Goal: Information Seeking & Learning: Learn about a topic

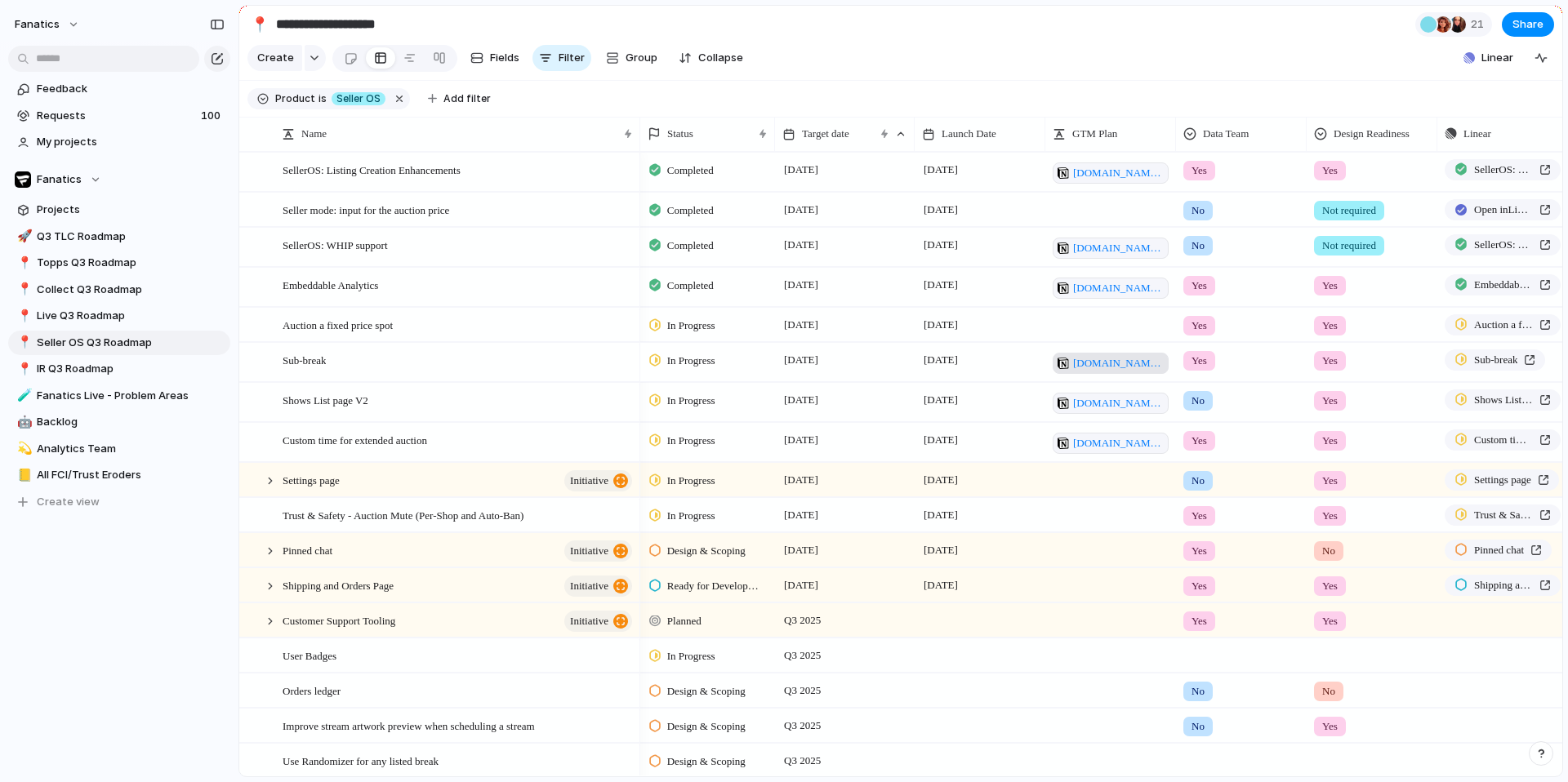
click at [1100, 362] on span "[DOMAIN_NAME][URL]" at bounding box center [1118, 362] width 91 height 16
click at [76, 318] on span "Live Q3 Roadmap" at bounding box center [130, 316] width 188 height 16
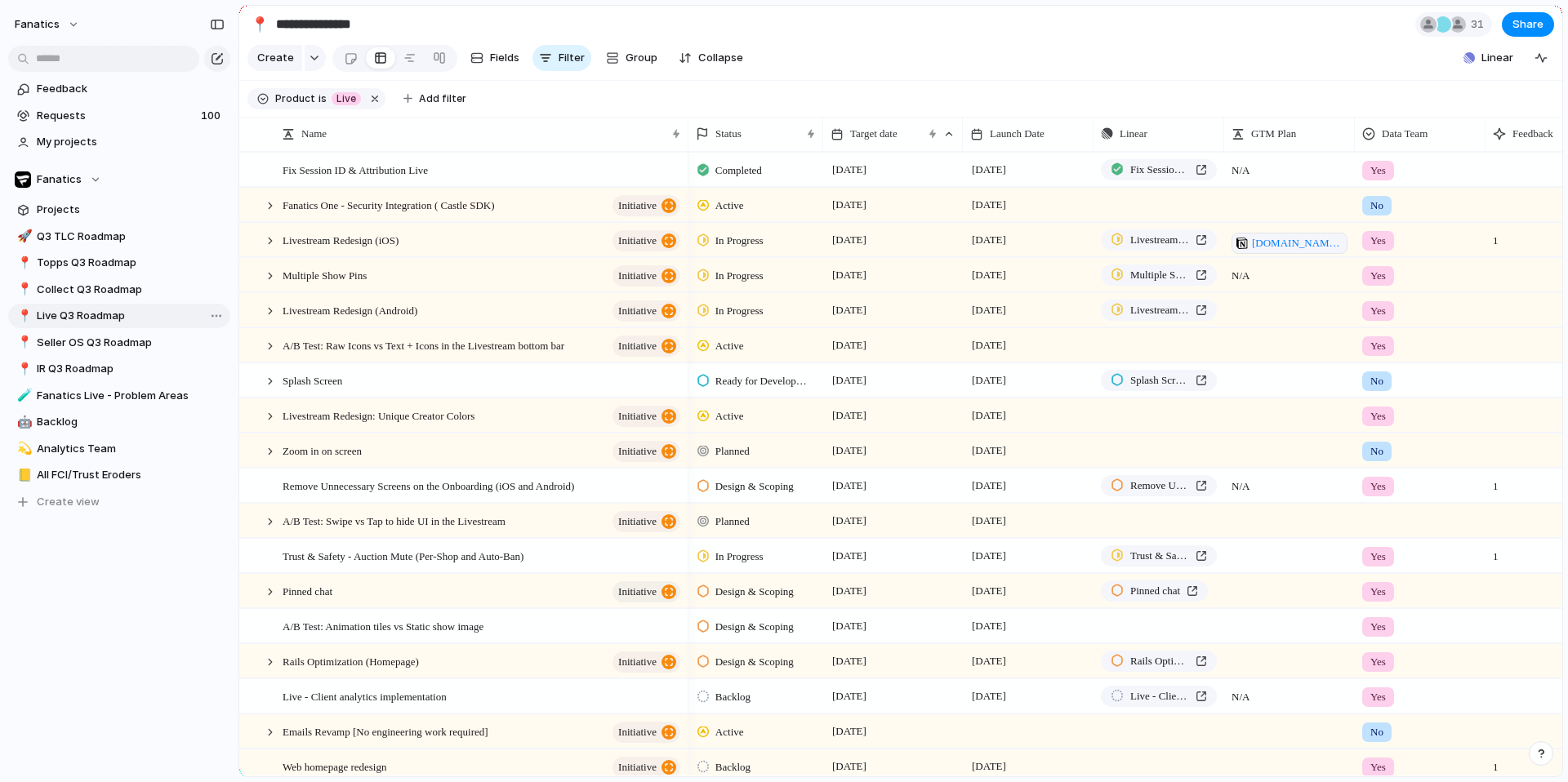
type input "**********"
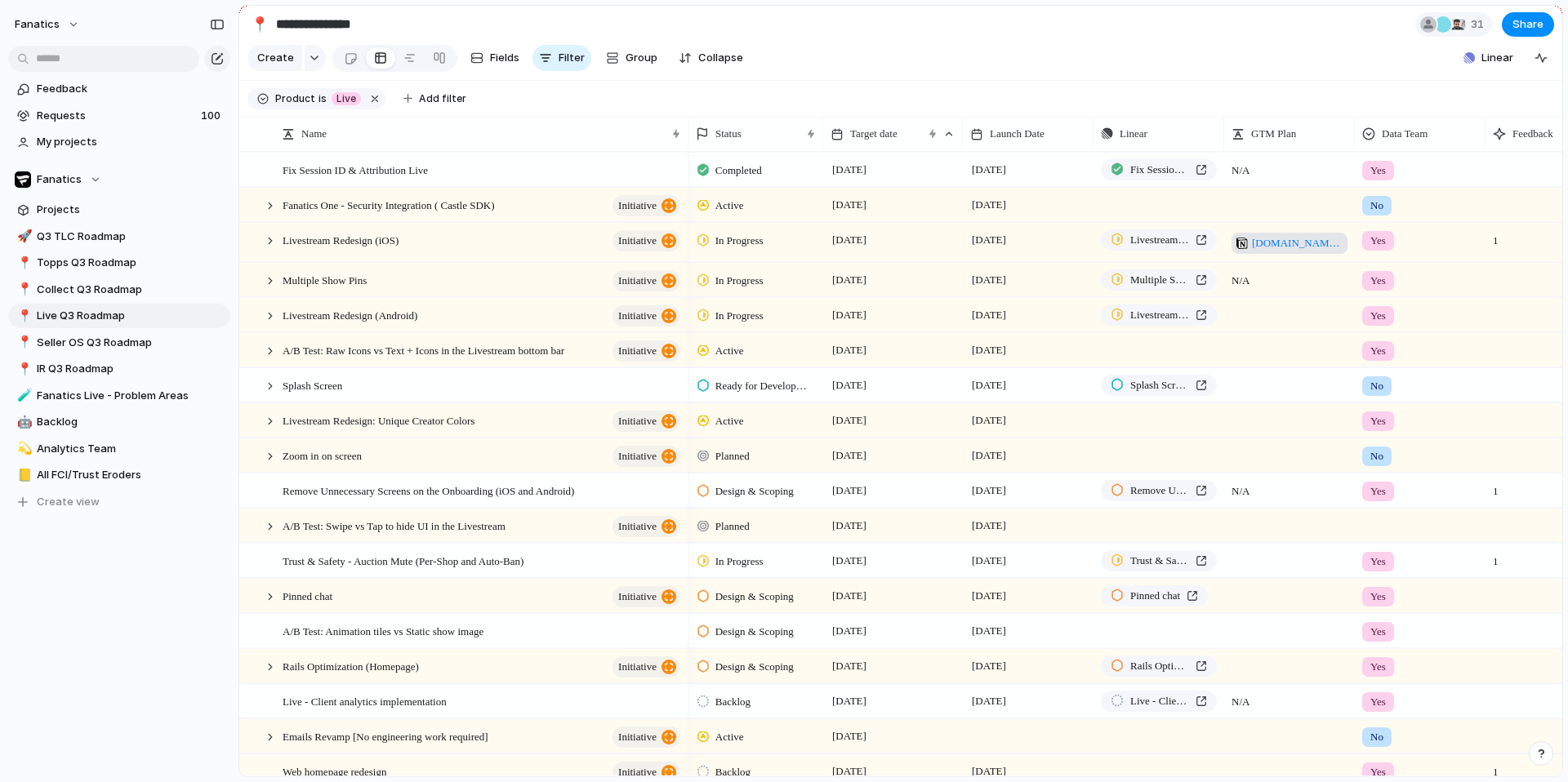
click at [1276, 240] on span "[DOMAIN_NAME][URL]" at bounding box center [1297, 243] width 91 height 16
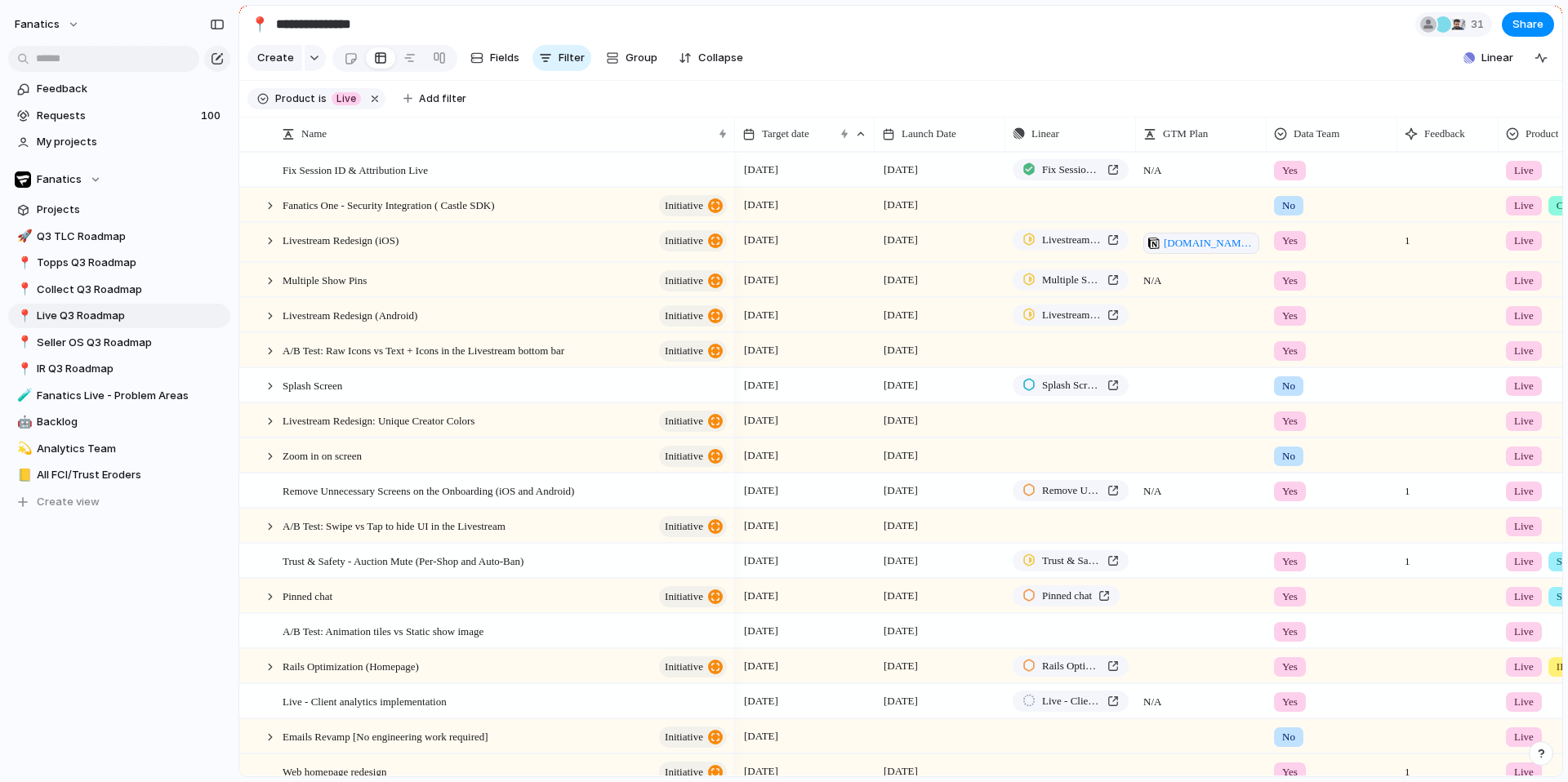
drag, startPoint x: 685, startPoint y: 125, endPoint x: 732, endPoint y: 141, distance: 49.6
click at [732, 141] on div at bounding box center [734, 134] width 9 height 34
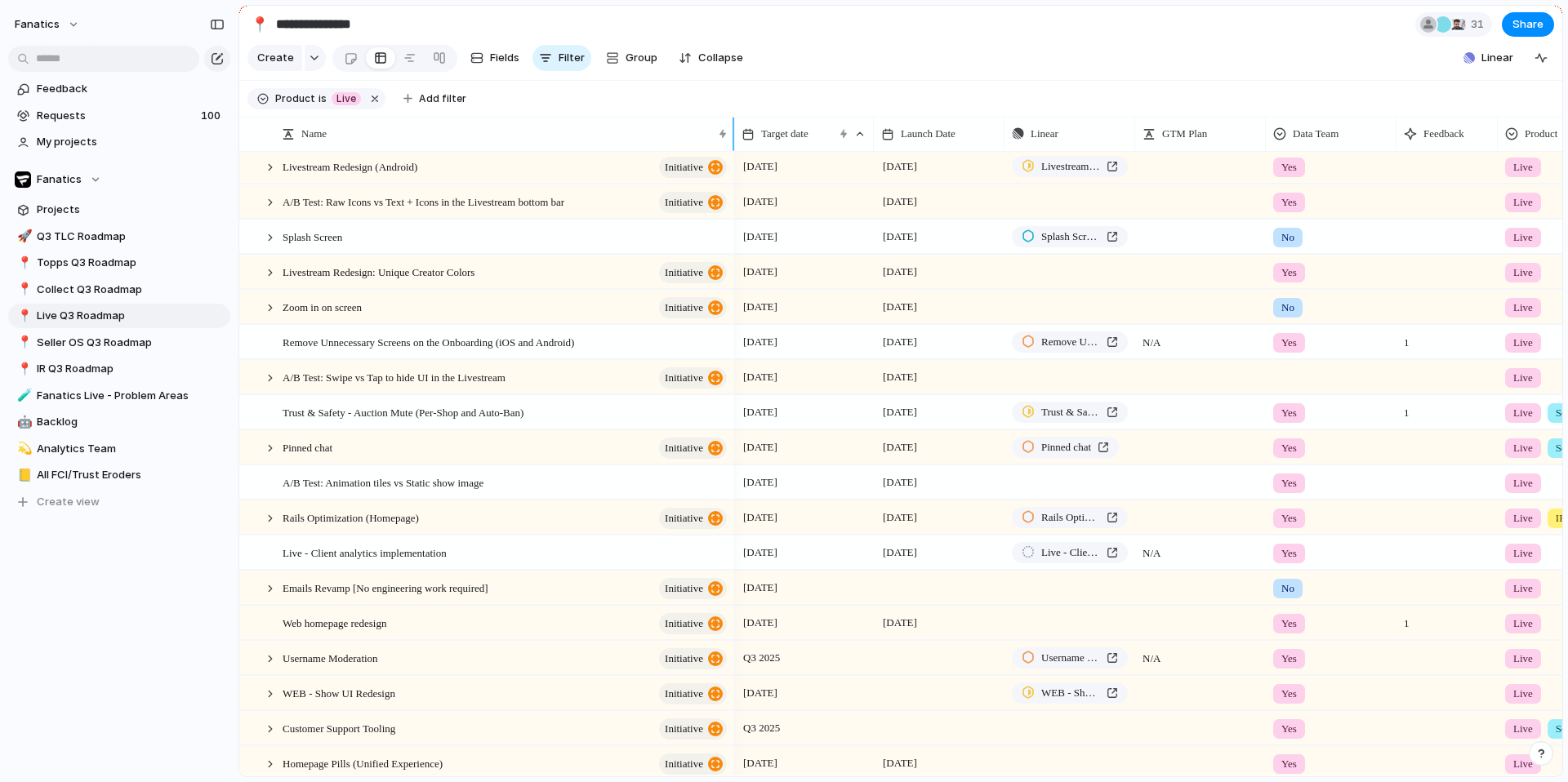
scroll to position [122, 0]
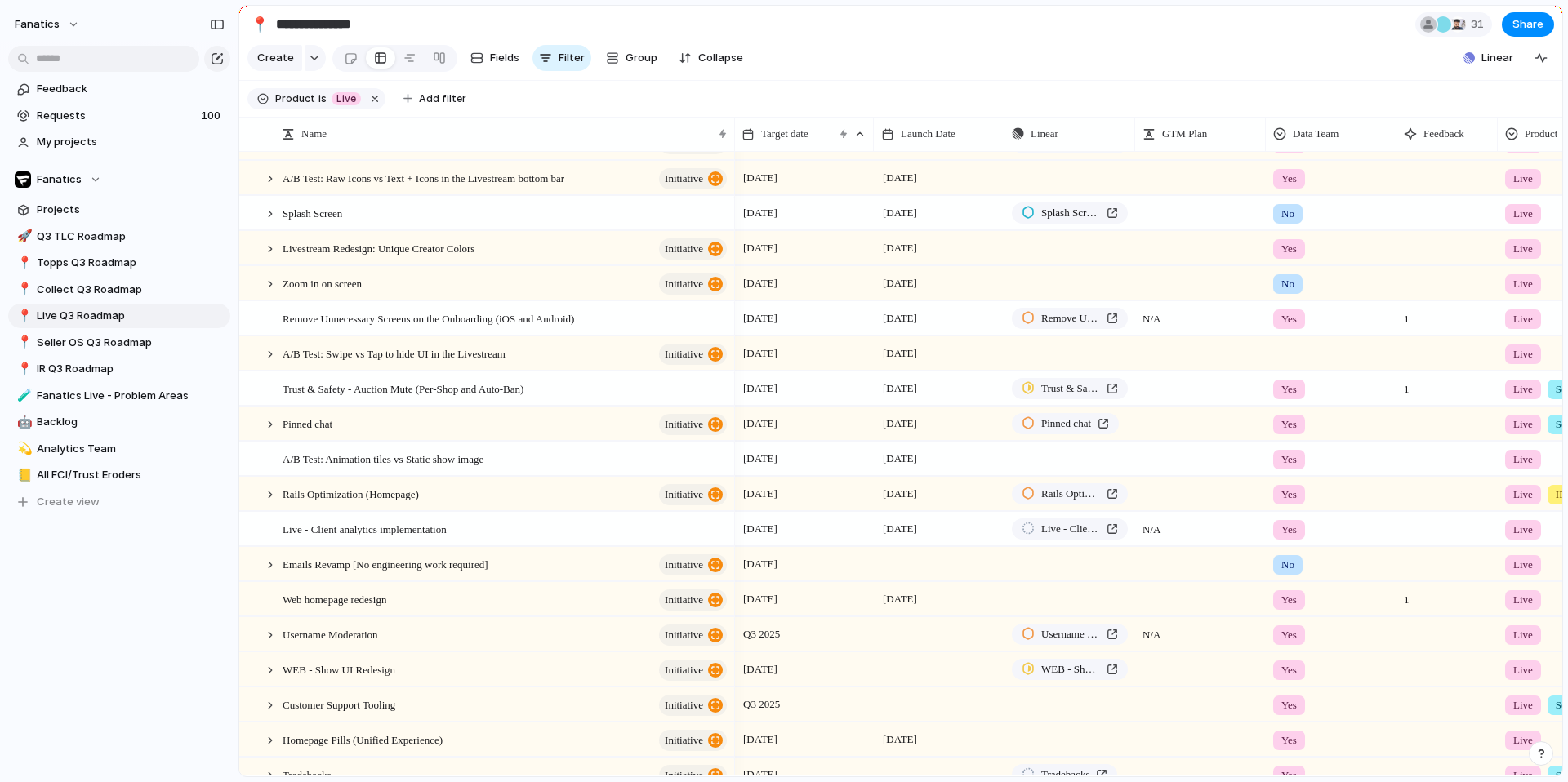
click at [111, 625] on div "Feedback Requests 100 My projects Fanatics Projects 🚀 Q3 TLC Roadmap 📍 Topps Q3…" at bounding box center [119, 323] width 238 height 647
click at [318, 99] on span "is" at bounding box center [322, 98] width 9 height 14
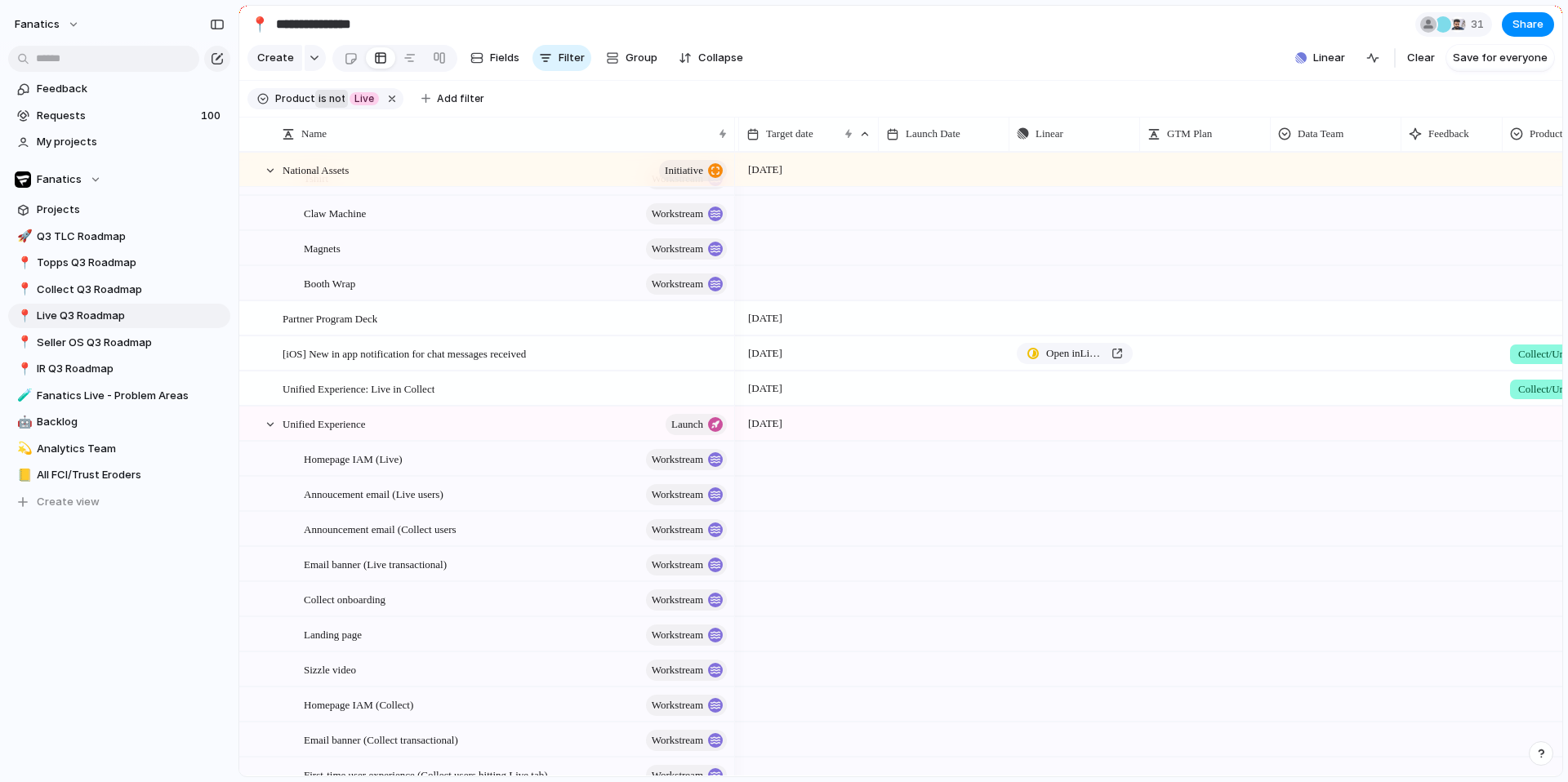
click at [333, 98] on span "not" at bounding box center [335, 98] width 18 height 14
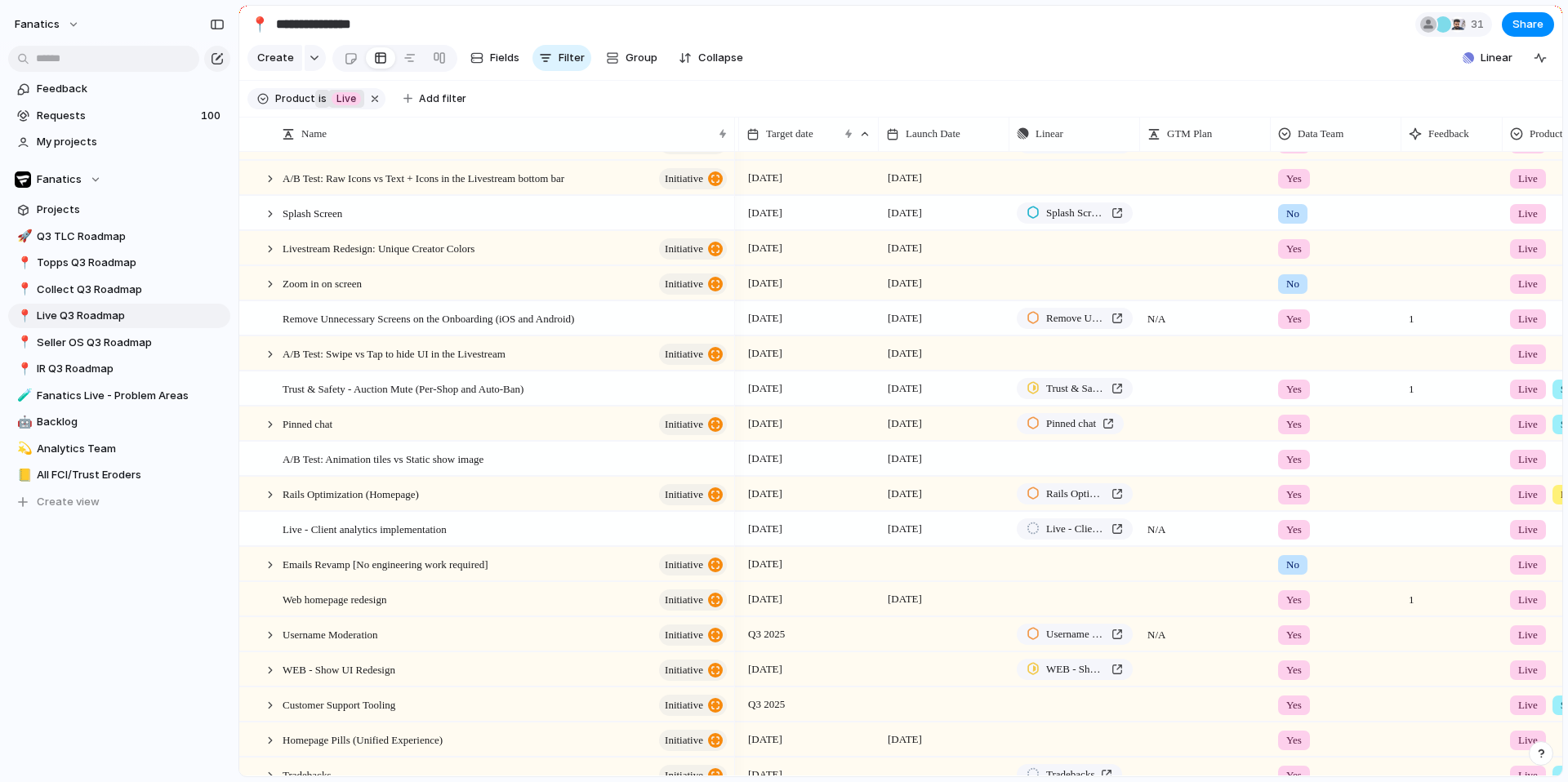
click at [345, 100] on span "Live" at bounding box center [345, 98] width 20 height 14
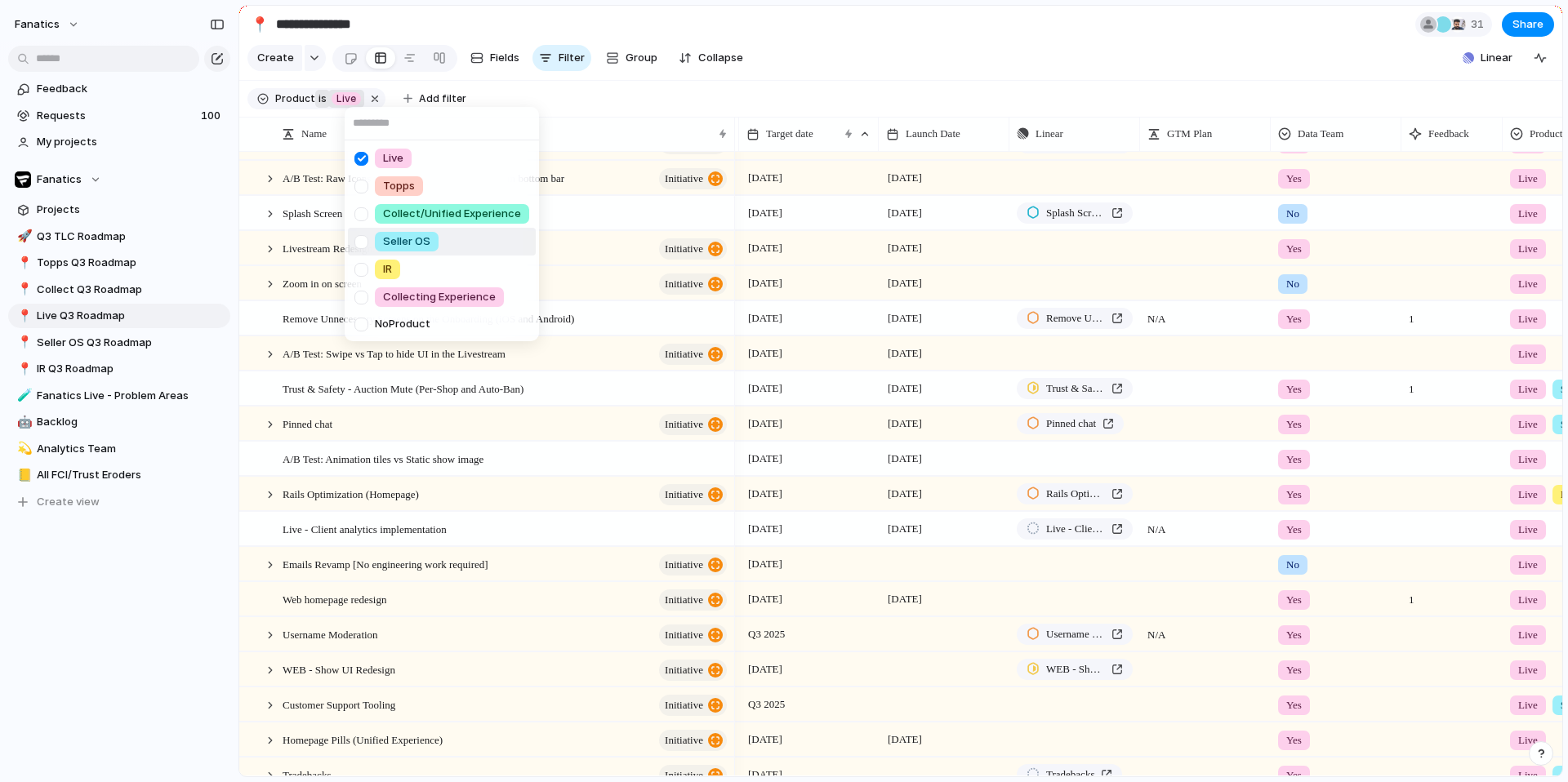
click at [362, 243] on div at bounding box center [362, 243] width 29 height 29
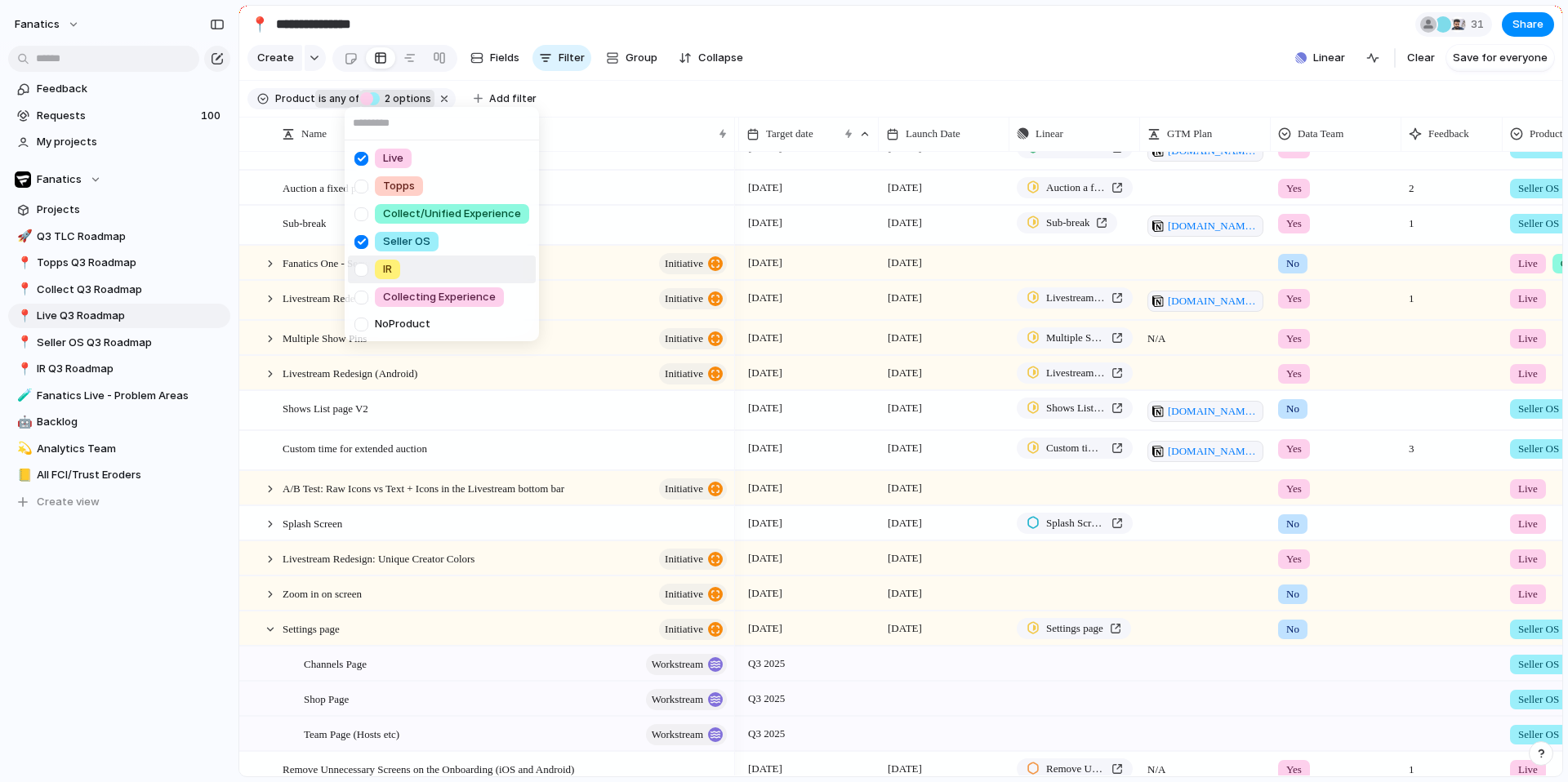
click at [357, 265] on div at bounding box center [362, 270] width 29 height 29
click at [363, 271] on div at bounding box center [362, 270] width 29 height 29
click at [869, 30] on div "Live Topps Collect/Unified Experience Seller OS IR Collecting Experience No Pro…" at bounding box center [784, 391] width 1568 height 782
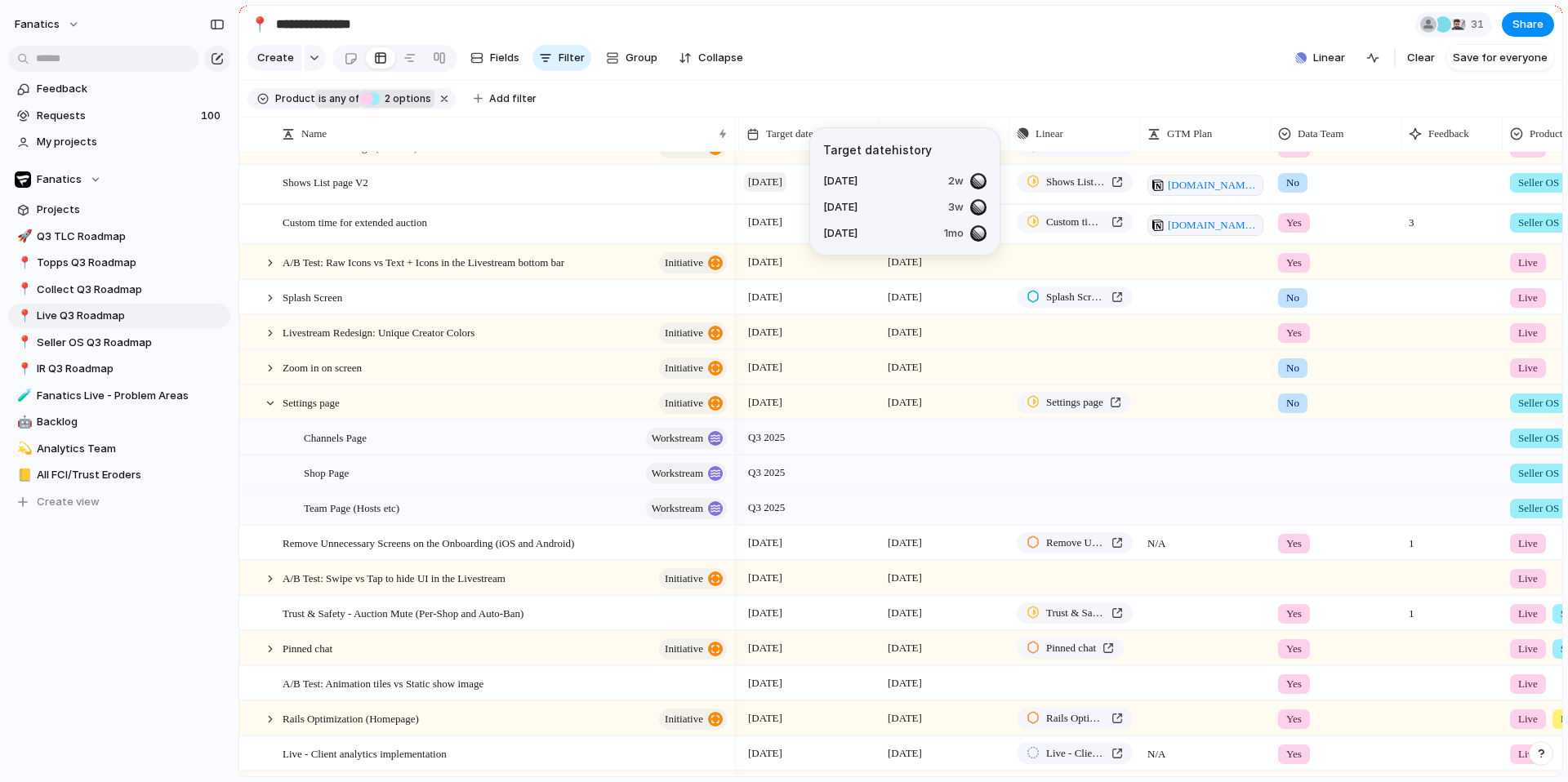
click at [777, 181] on span "[DATE]" at bounding box center [765, 182] width 43 height 20
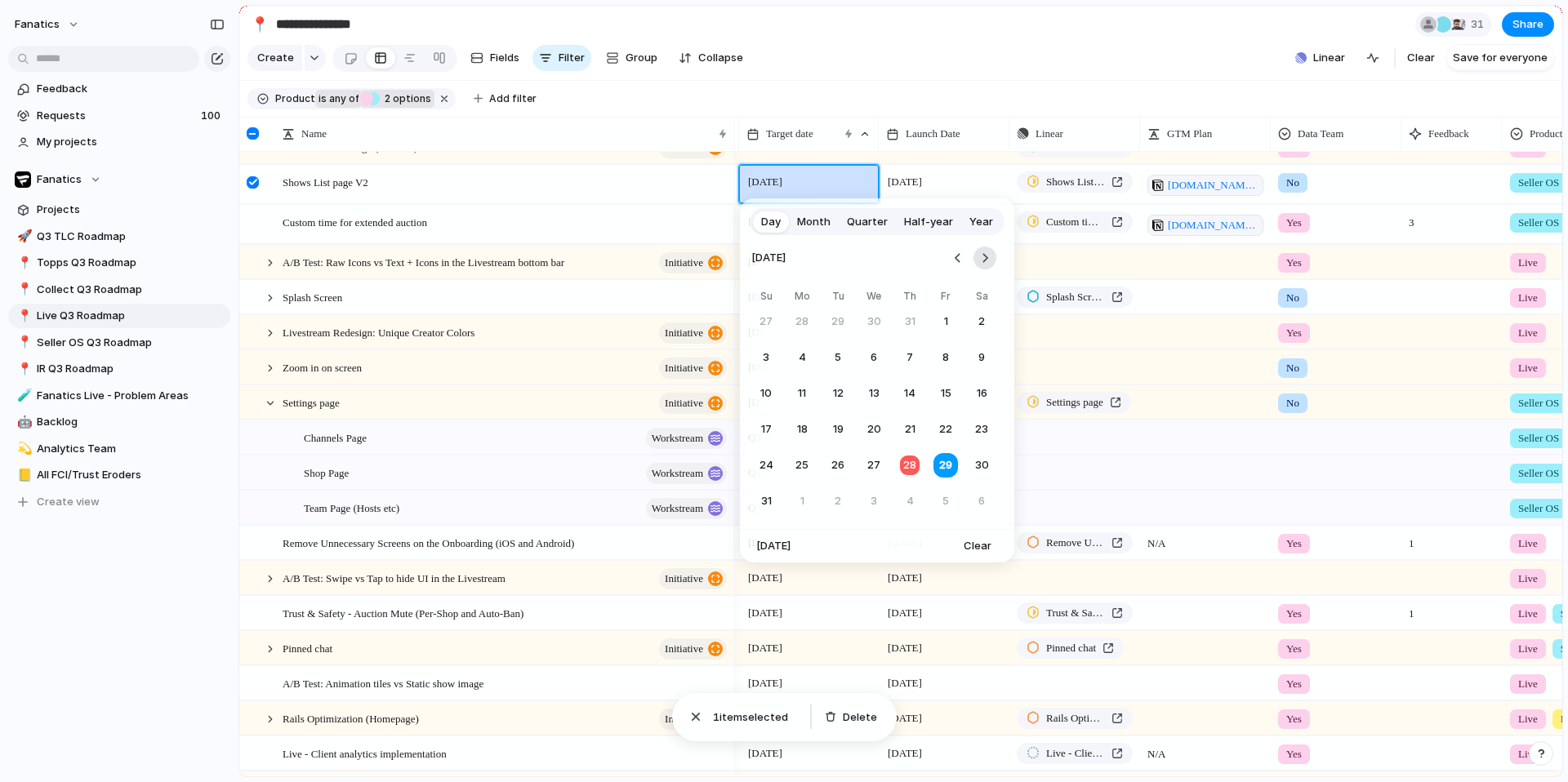
click at [978, 258] on button "Go to the Next Month" at bounding box center [984, 258] width 23 height 23
click at [951, 339] on tbody "31 1 2 3 4 5 6 7 8 9 10 11 12 13 14 15 16 17 18 19 20 21 22 23 24 25 26 27 28 2…" at bounding box center [874, 412] width 245 height 209
click at [943, 362] on button "12" at bounding box center [945, 357] width 30 height 30
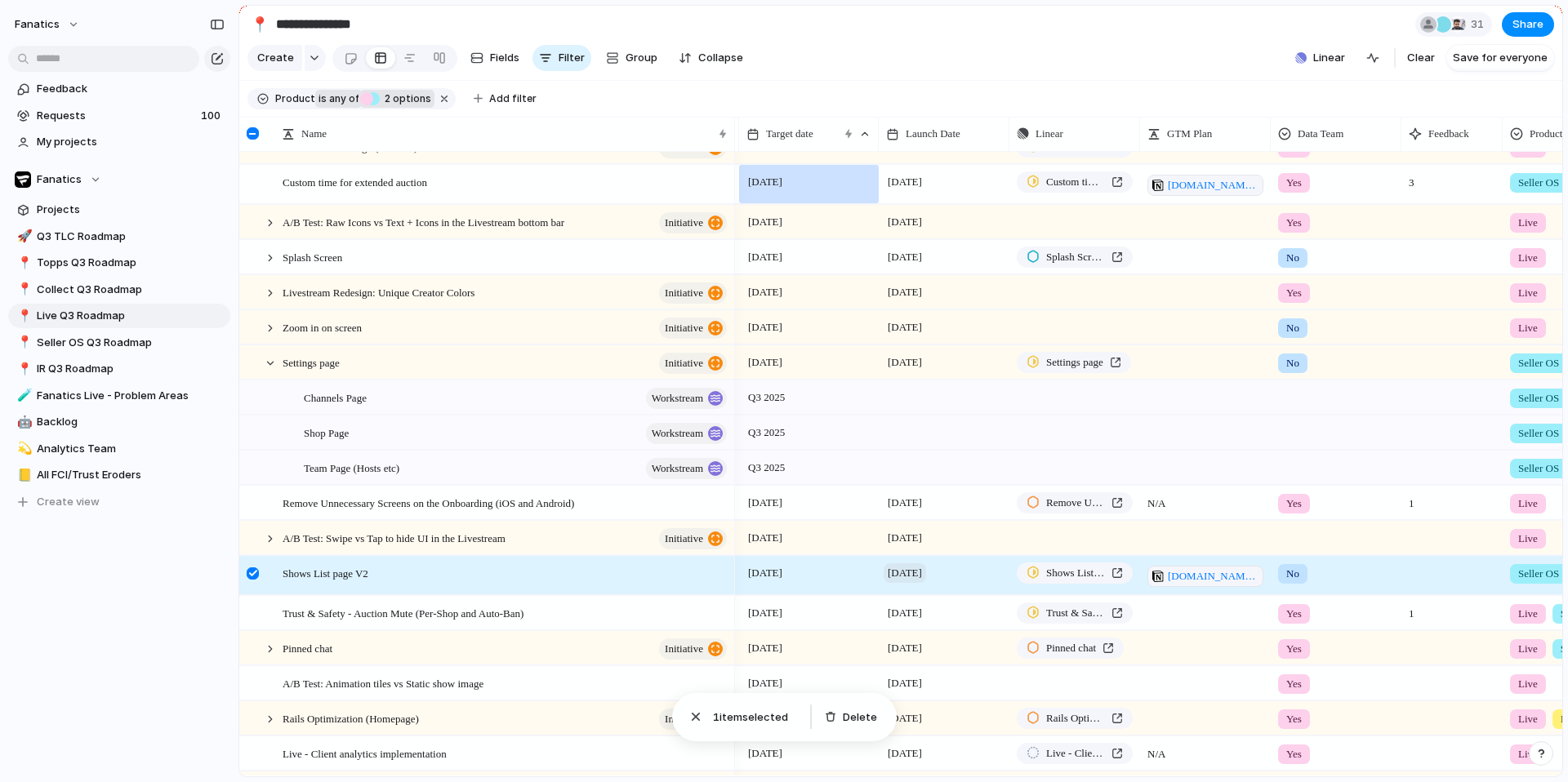
click at [909, 578] on span "[DATE]" at bounding box center [904, 573] width 43 height 20
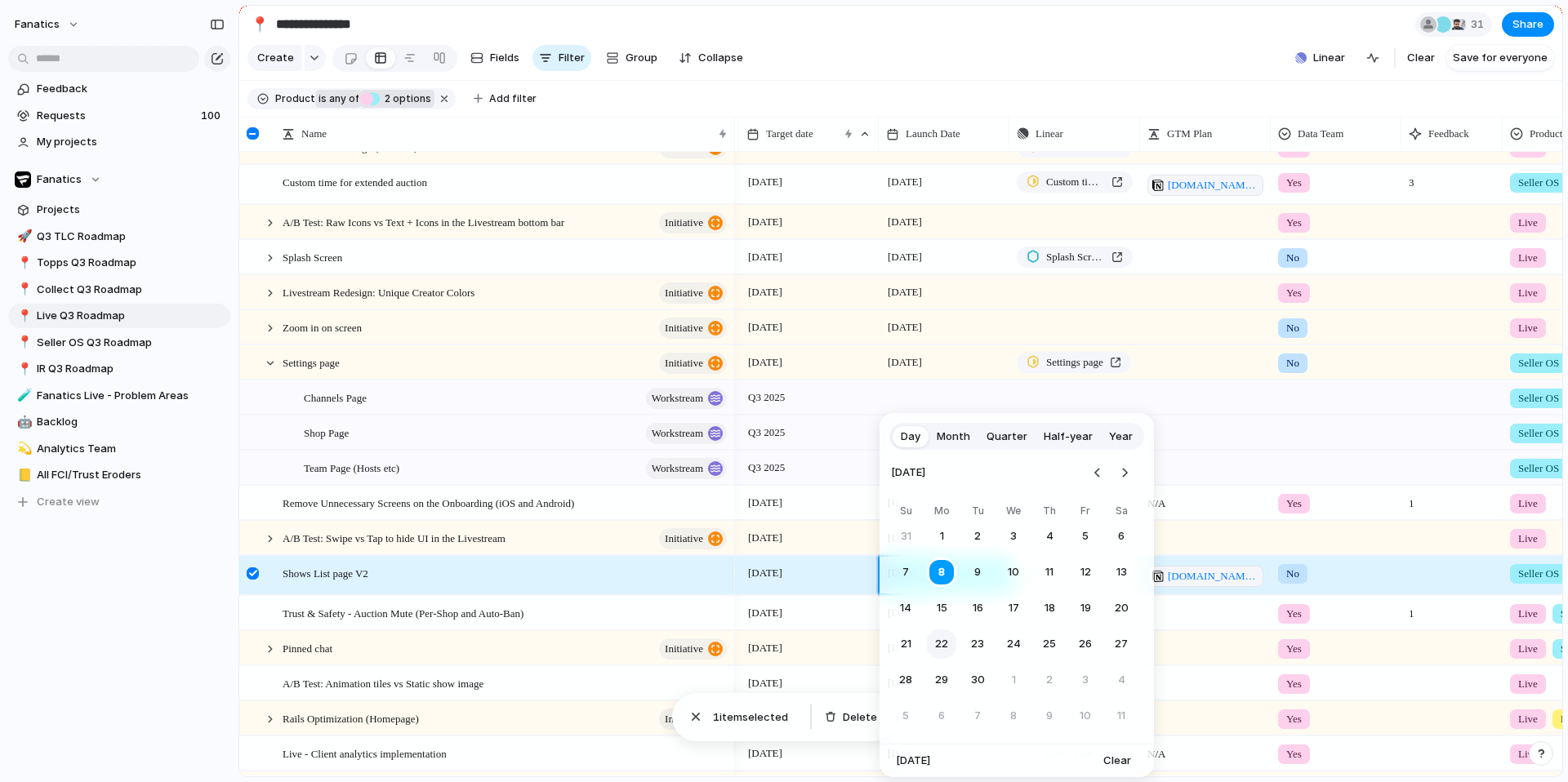
click at [941, 640] on button "22" at bounding box center [941, 644] width 30 height 30
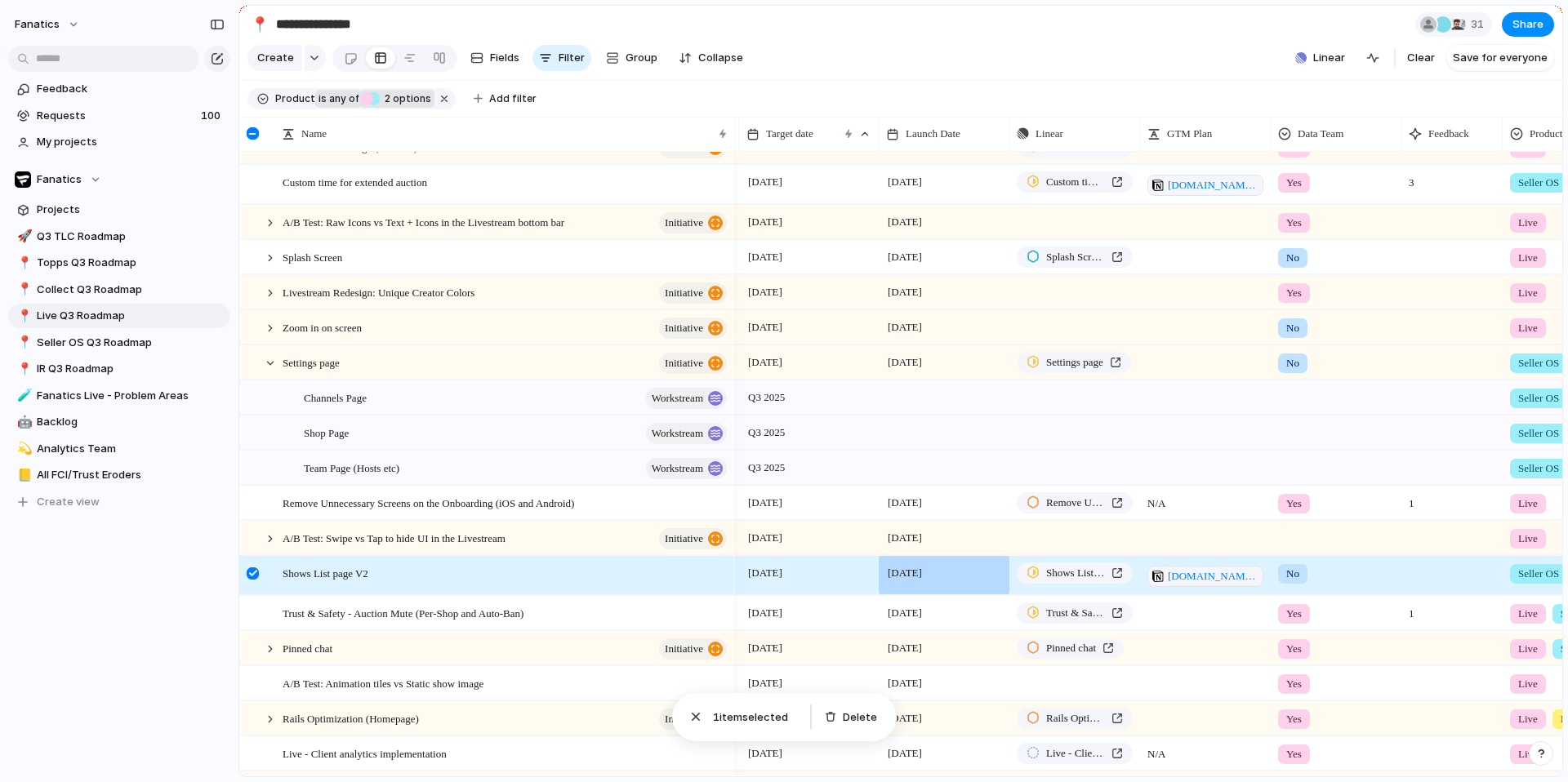
click at [252, 578] on div at bounding box center [253, 574] width 12 height 12
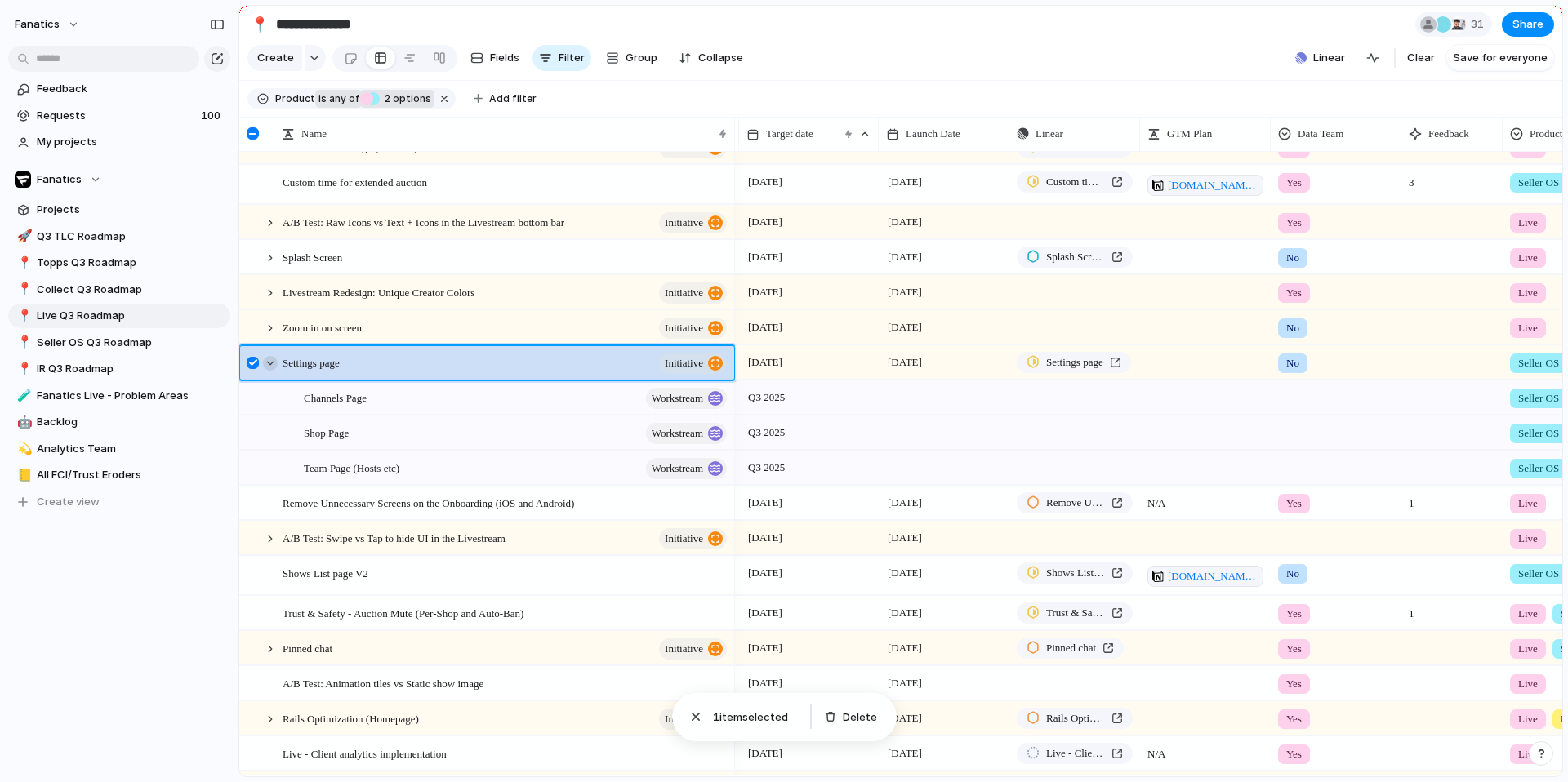
click at [266, 368] on div at bounding box center [270, 362] width 14 height 14
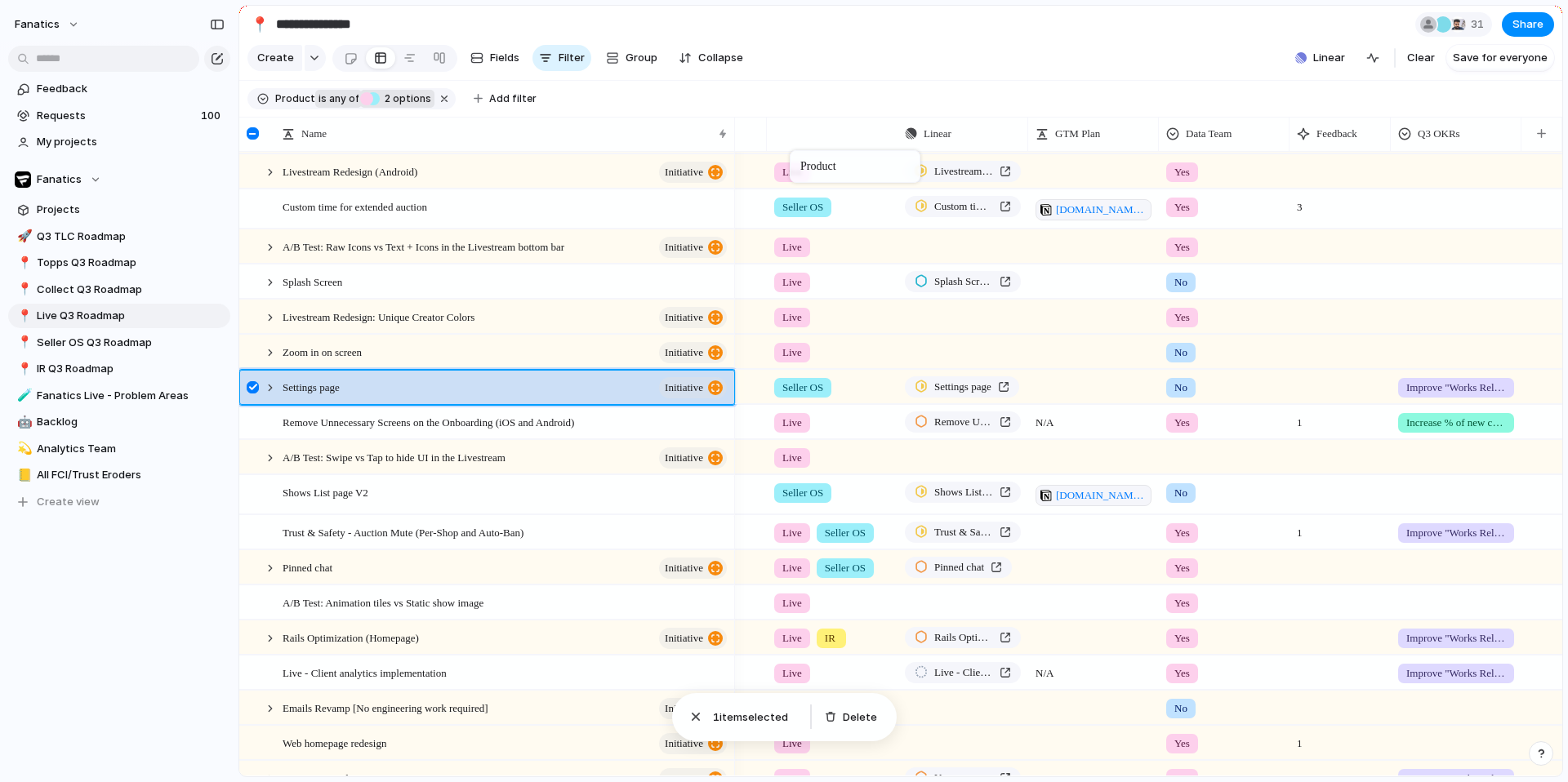
drag, startPoint x: 1308, startPoint y: 141, endPoint x: 798, endPoint y: 153, distance: 510.1
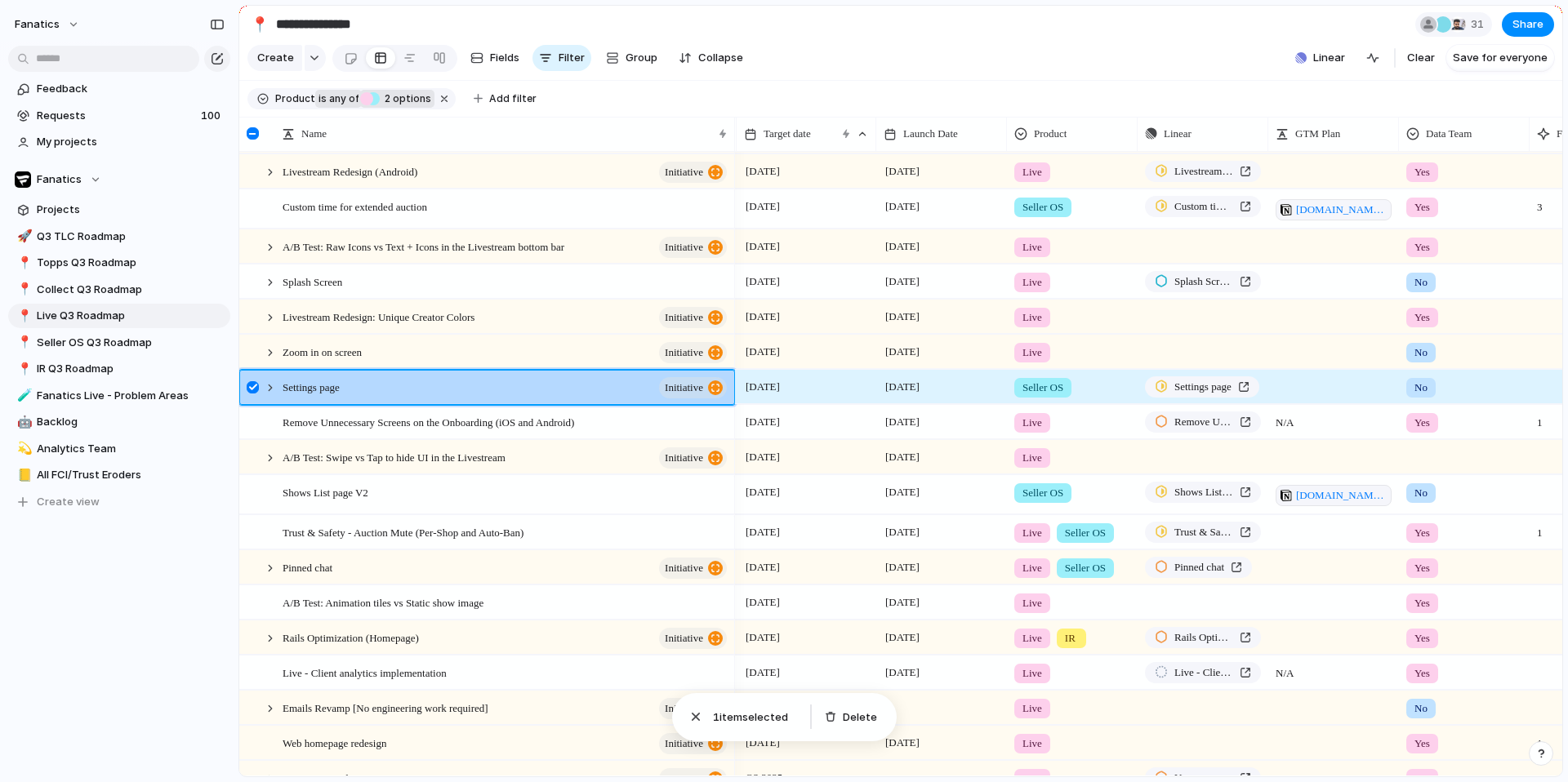
click at [1161, 49] on section "Create Fields Filter Group Zoom Collapse Linear Clear Save for everyone" at bounding box center [900, 61] width 1323 height 39
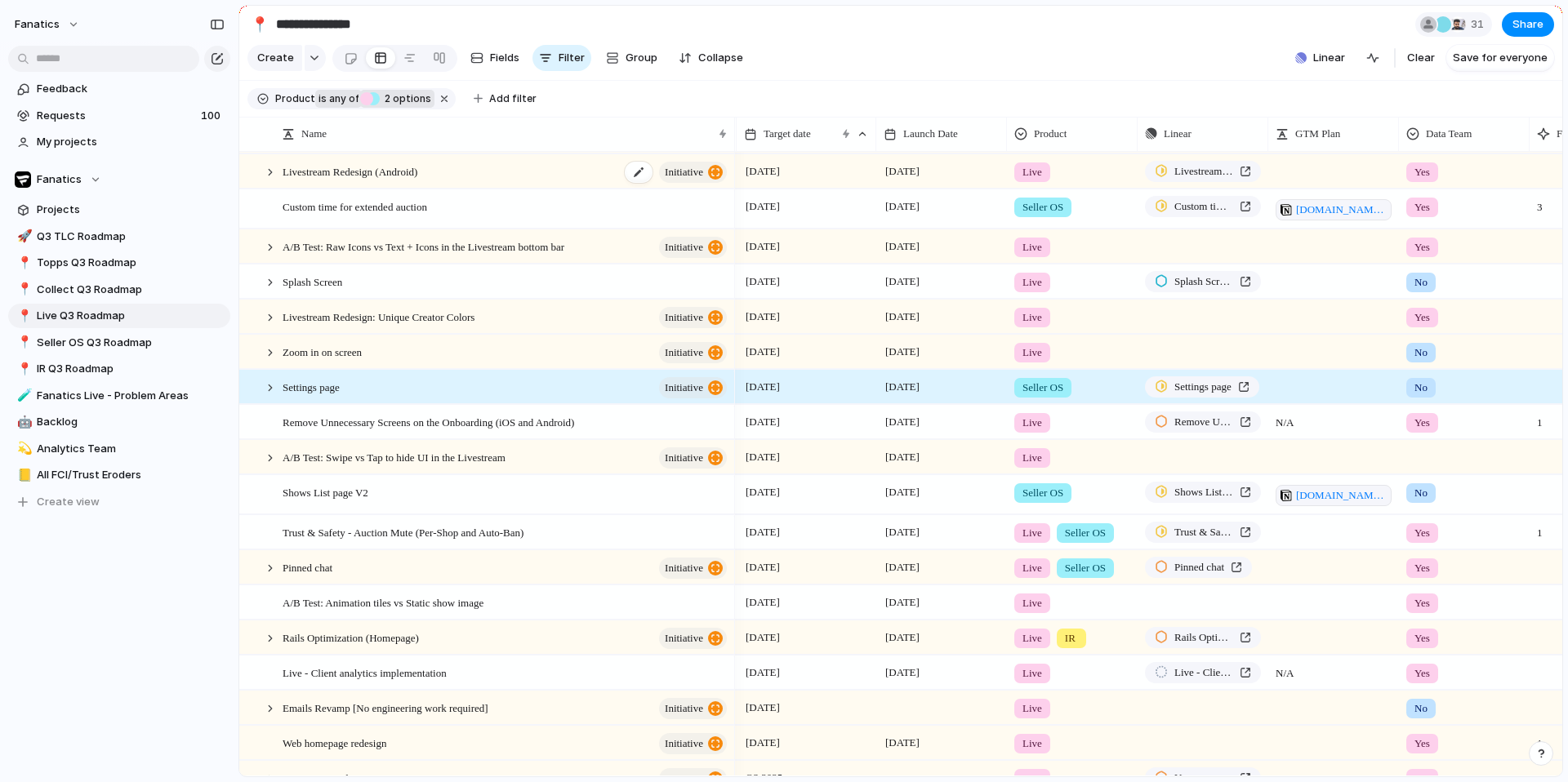
click at [558, 173] on div "Livestream Redesign (Android) initiative" at bounding box center [505, 171] width 447 height 33
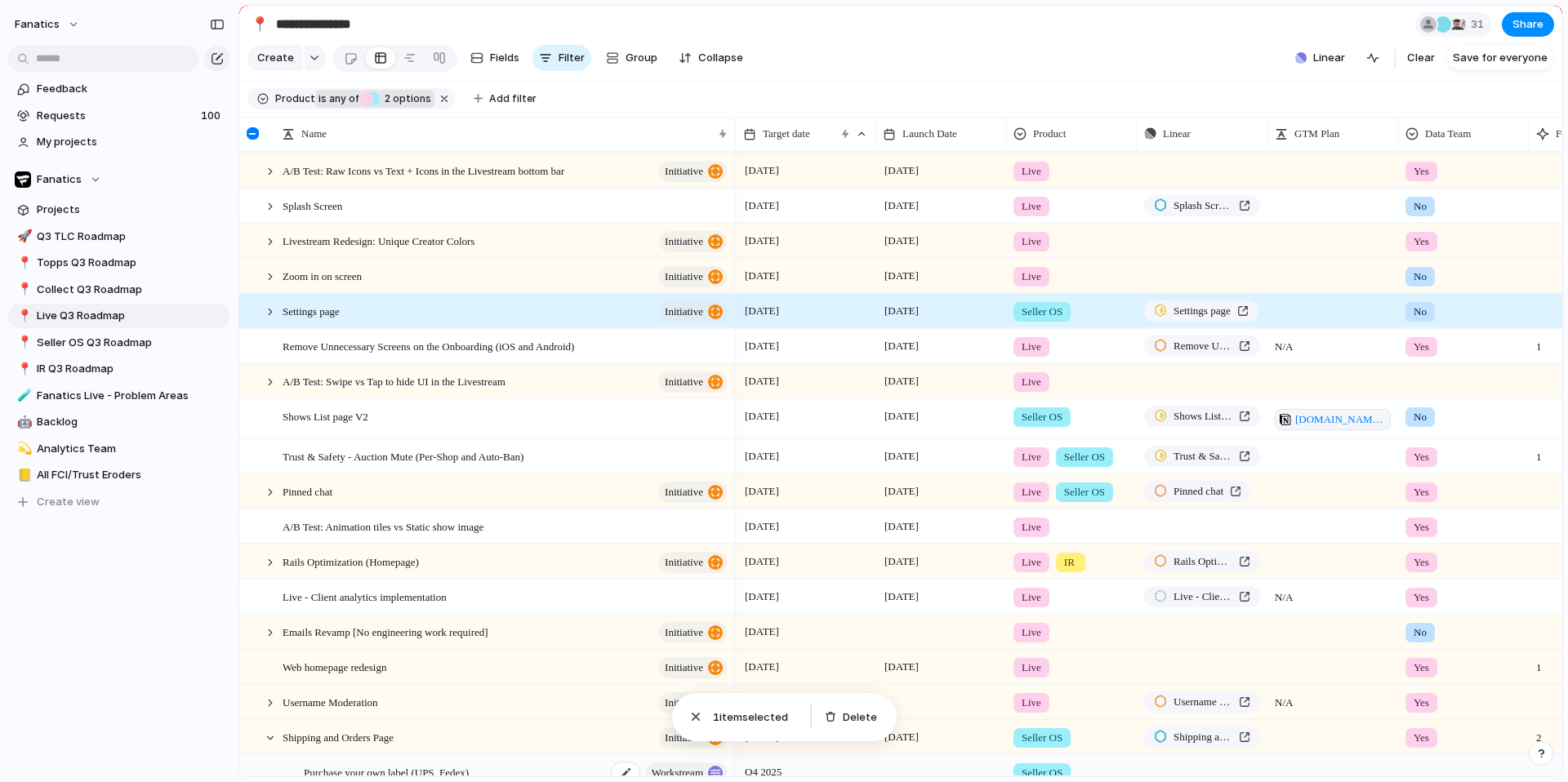
click at [430, 762] on span "Purchase your own label (UPS, Fedex)" at bounding box center [386, 772] width 165 height 19
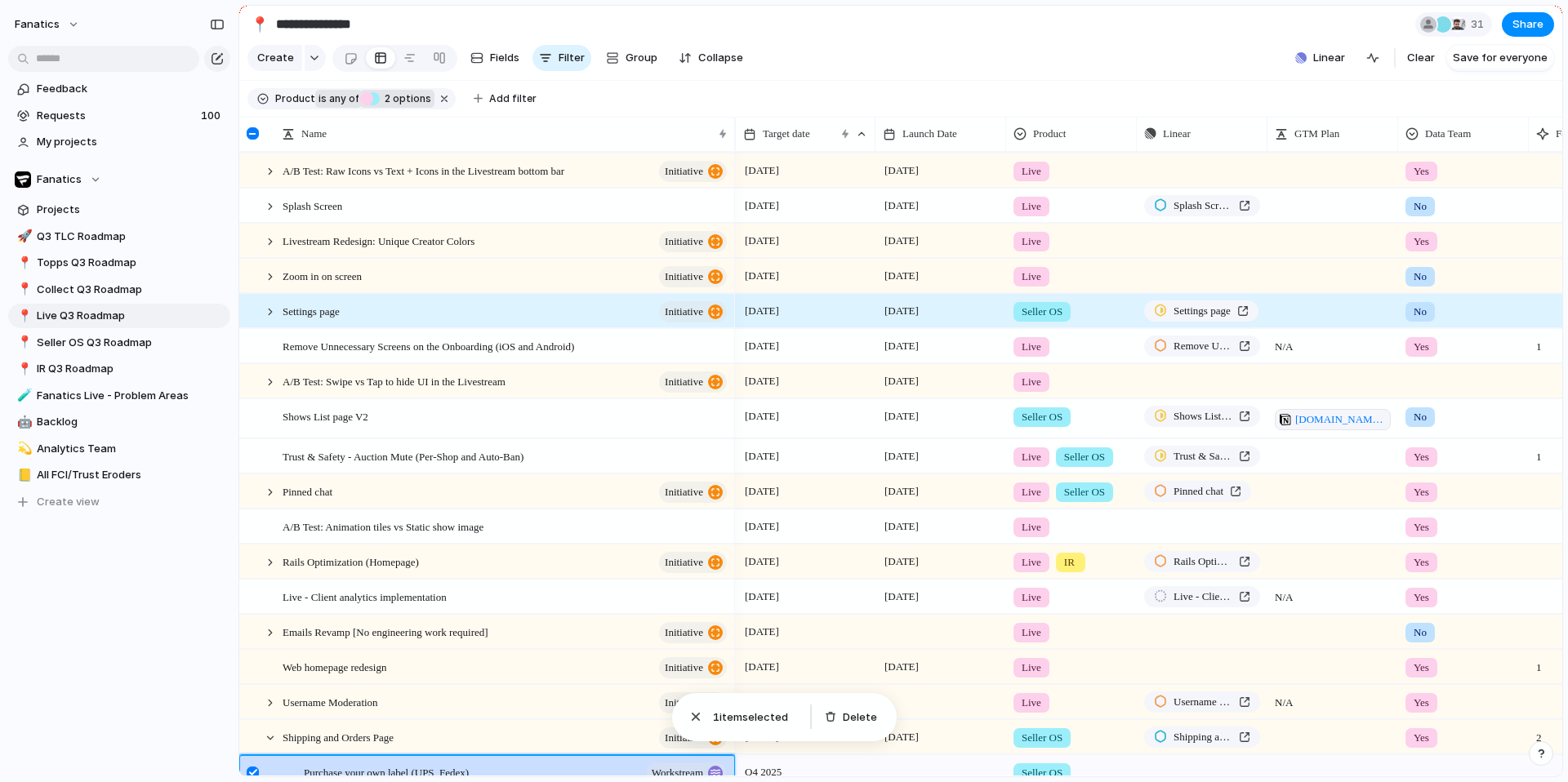
click at [485, 294] on div "Settings page initiative" at bounding box center [487, 311] width 496 height 35
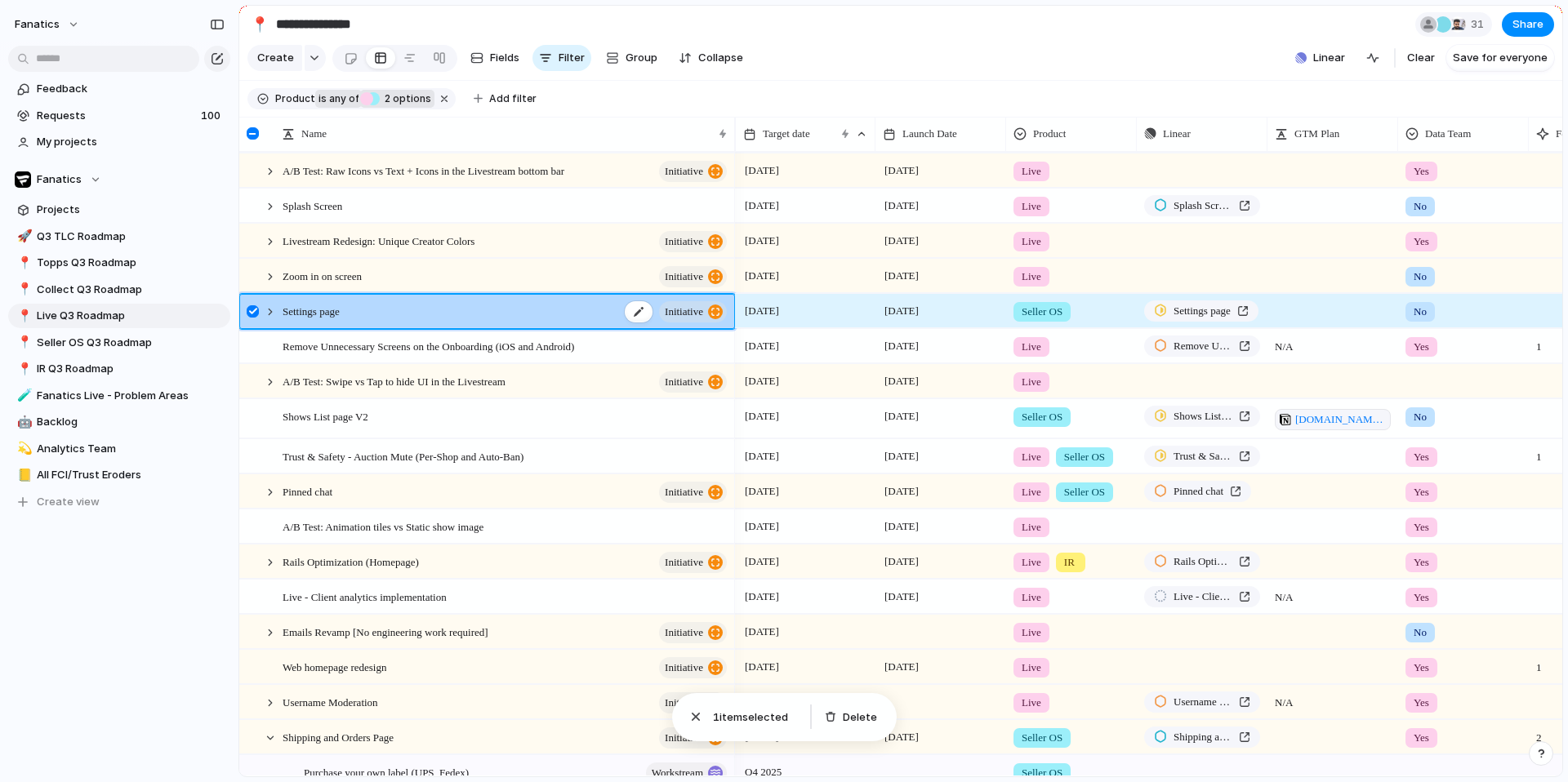
click at [485, 317] on div "Settings page initiative" at bounding box center [505, 311] width 447 height 33
click at [251, 310] on div at bounding box center [253, 311] width 12 height 12
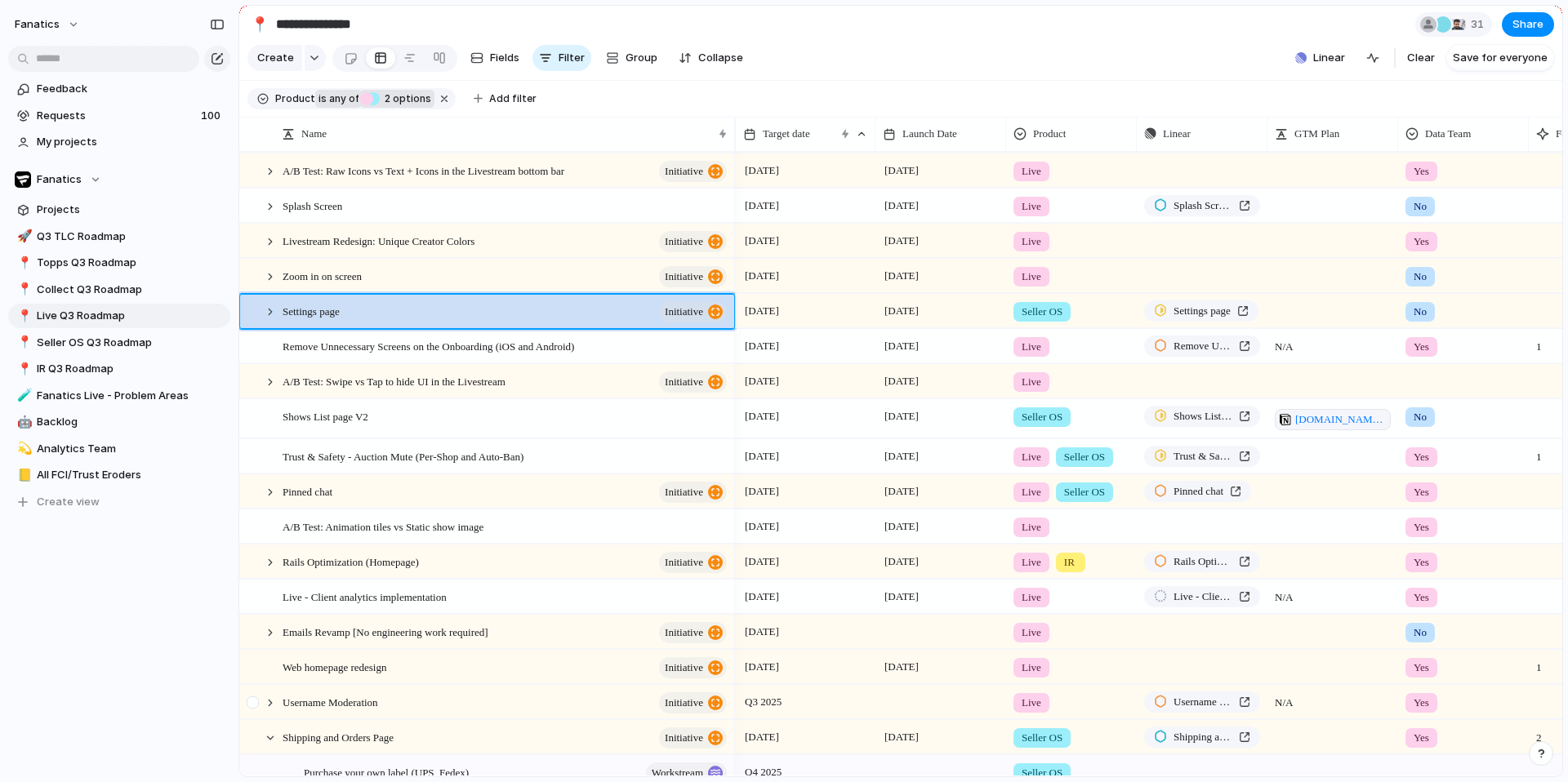
click at [249, 701] on div at bounding box center [253, 703] width 12 height 12
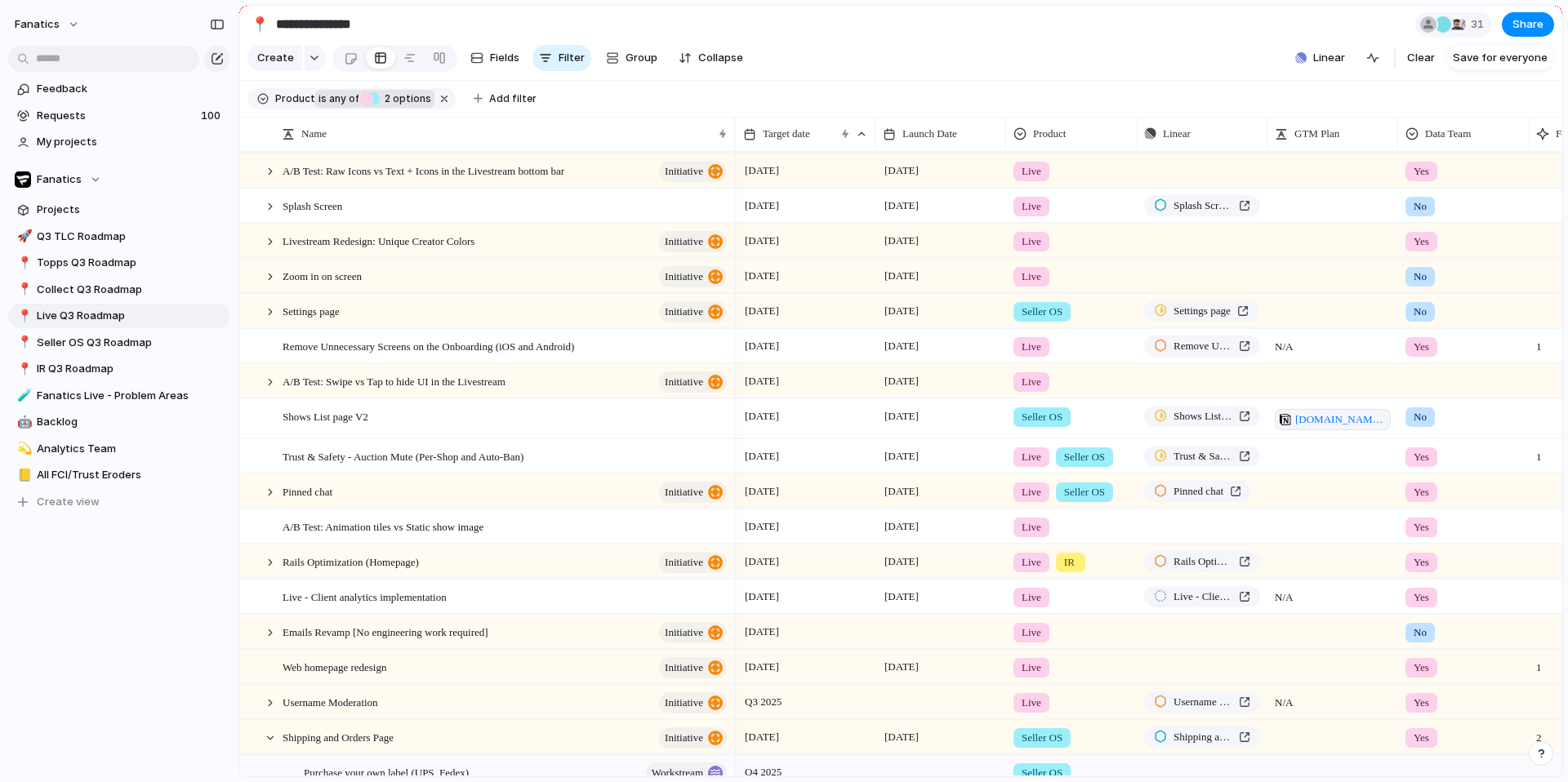
click at [402, 96] on span "2 options" at bounding box center [405, 98] width 51 height 14
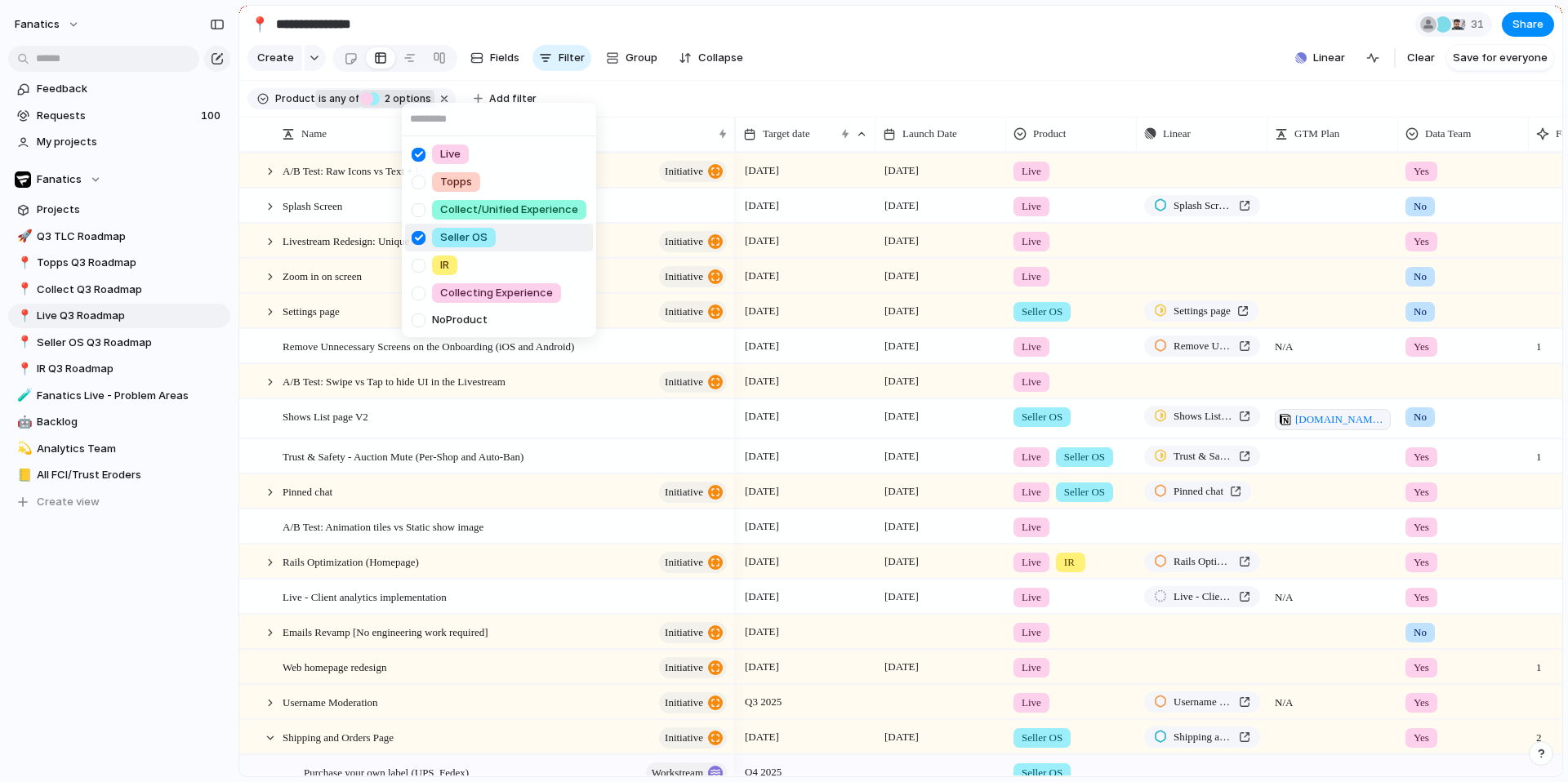
click at [416, 237] on div at bounding box center [419, 238] width 29 height 29
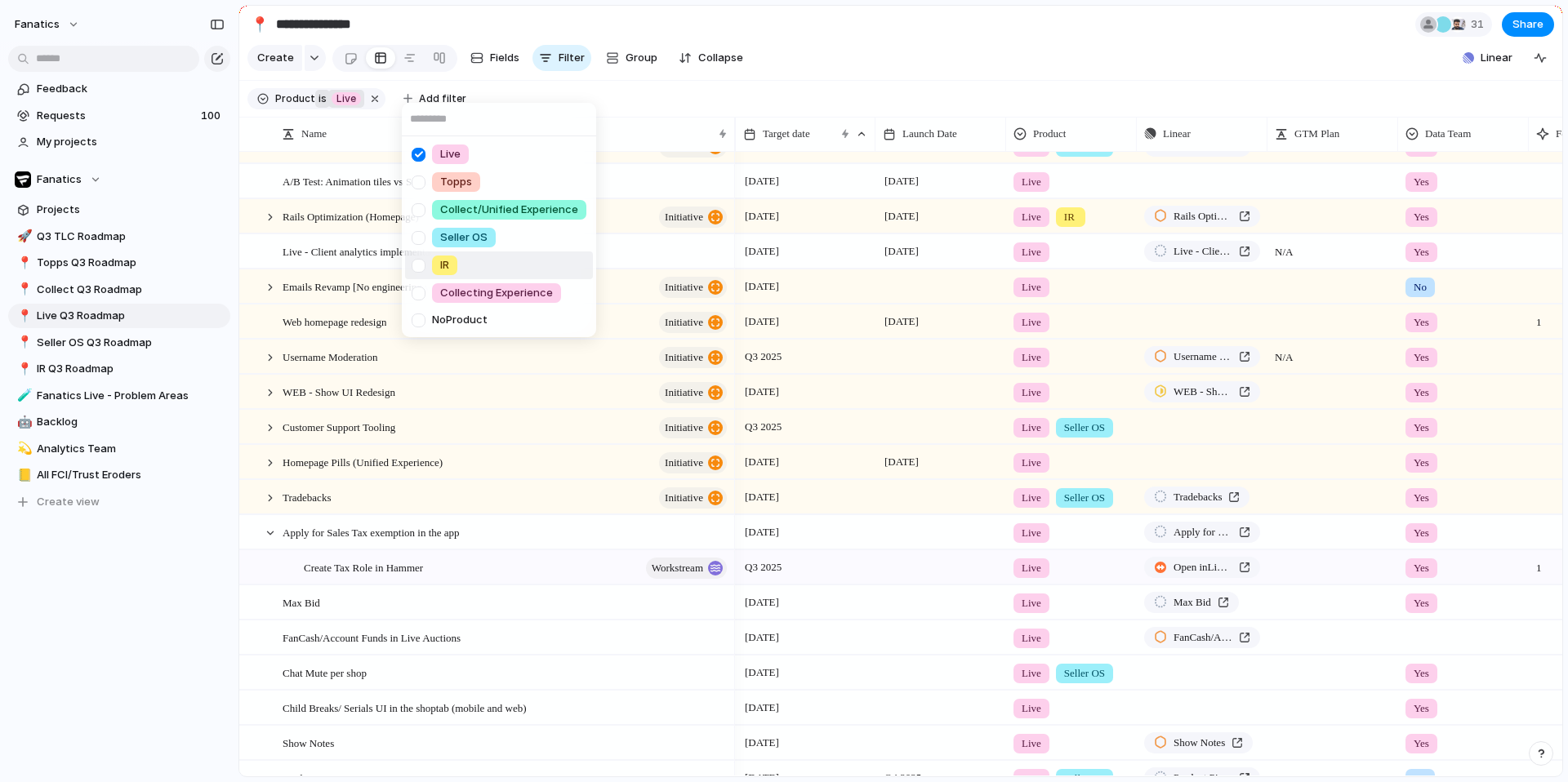
click at [898, 91] on div "Live Topps Collect/Unified Experience Seller OS IR Collecting Experience No Pro…" at bounding box center [784, 391] width 1568 height 782
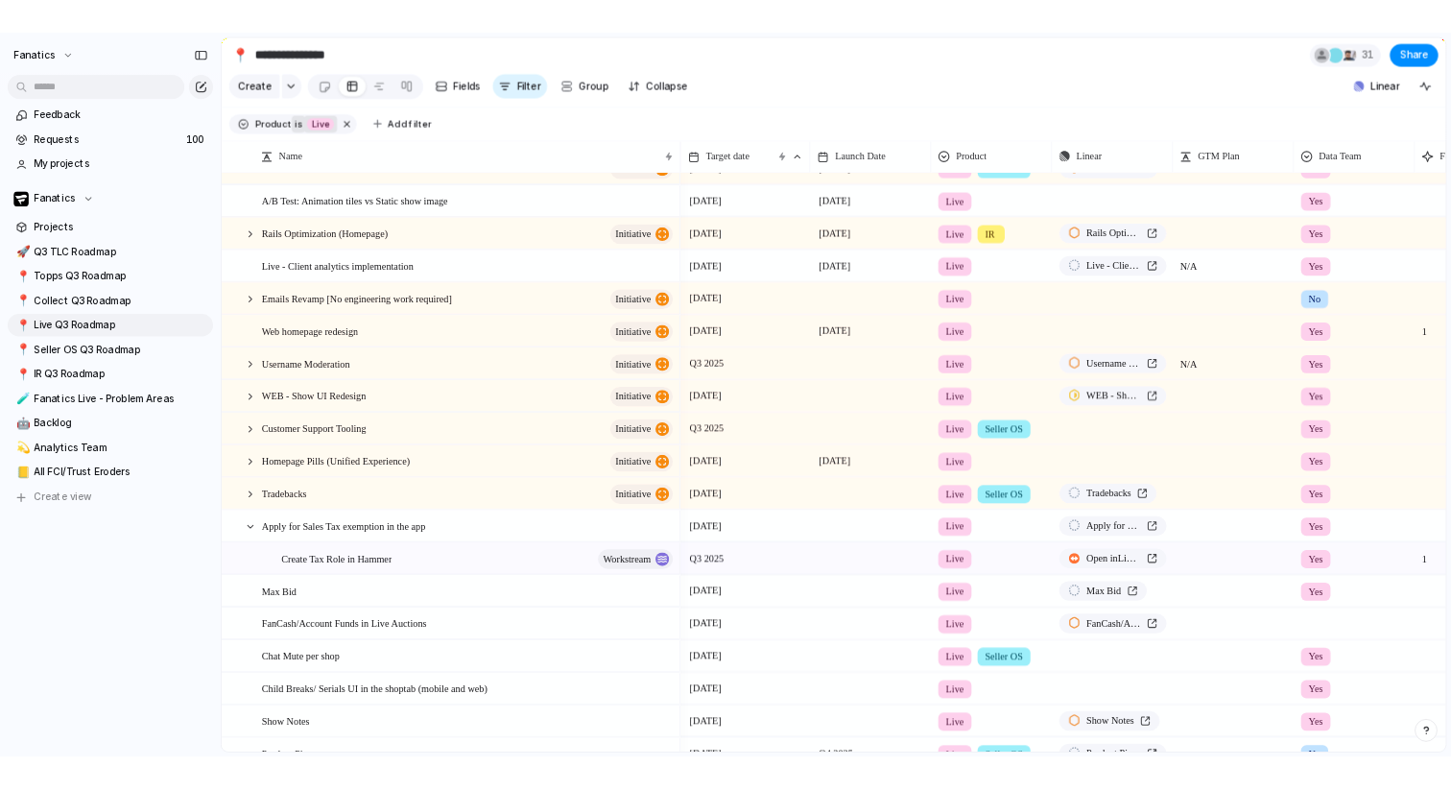
scroll to position [0, 0]
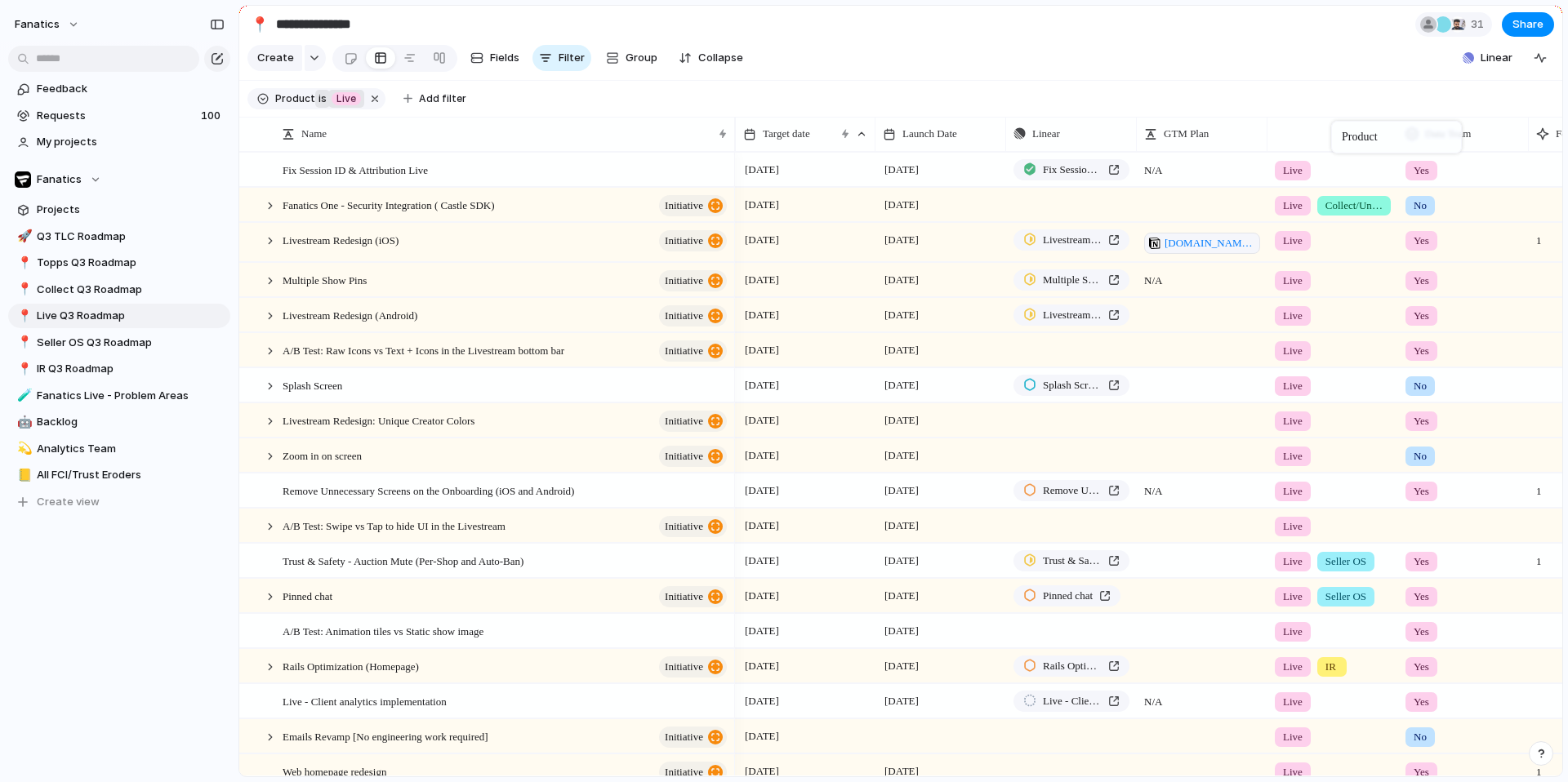
drag, startPoint x: 1066, startPoint y: 131, endPoint x: 1339, endPoint y: 123, distance: 273.1
click at [1314, 200] on span "Hide" at bounding box center [1313, 197] width 23 height 16
